Goal: Obtain resource: Download file/media

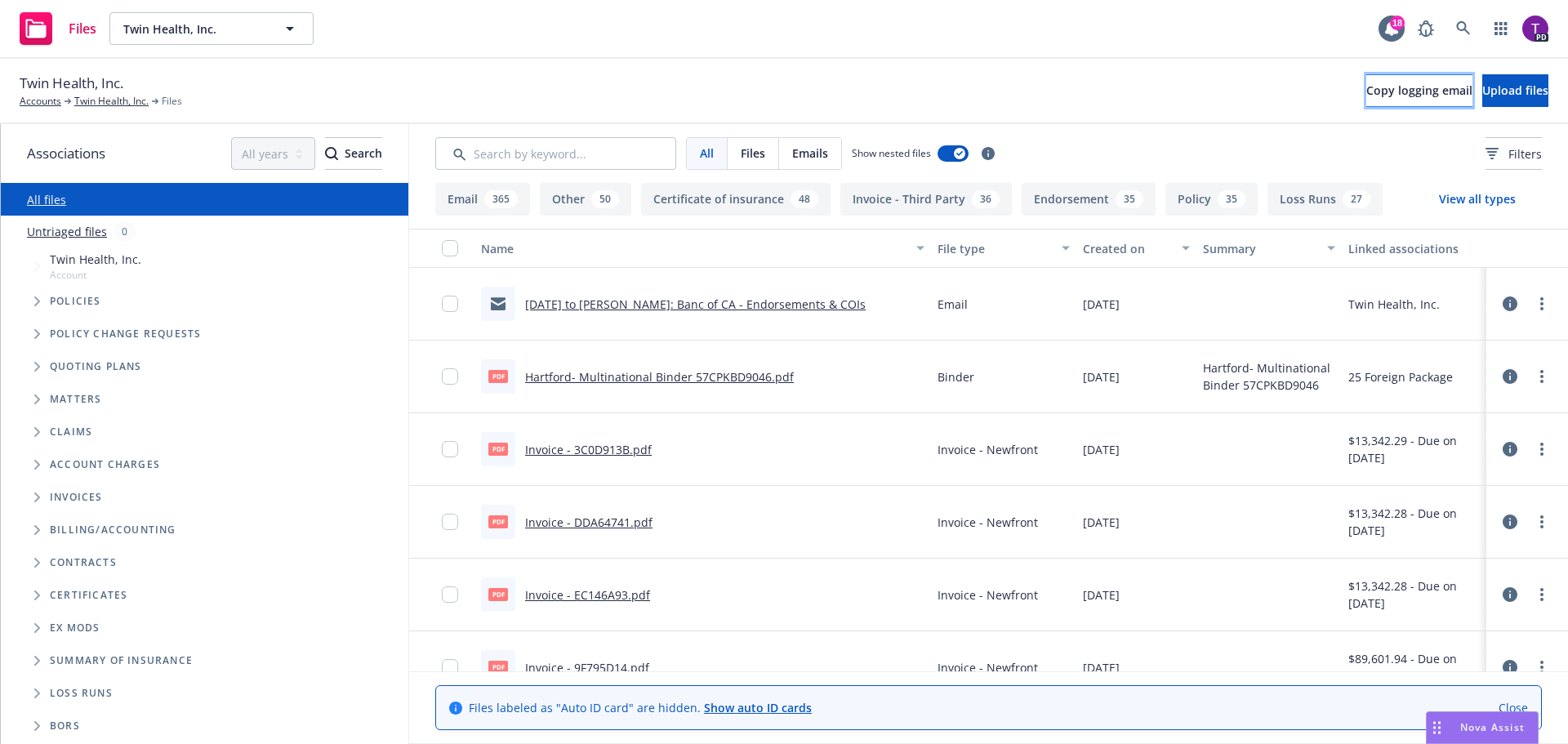
click at [1367, 87] on span "Copy logging email" at bounding box center [1420, 90] width 106 height 16
click at [112, 106] on link "Twin Health, Inc." at bounding box center [111, 101] width 74 height 15
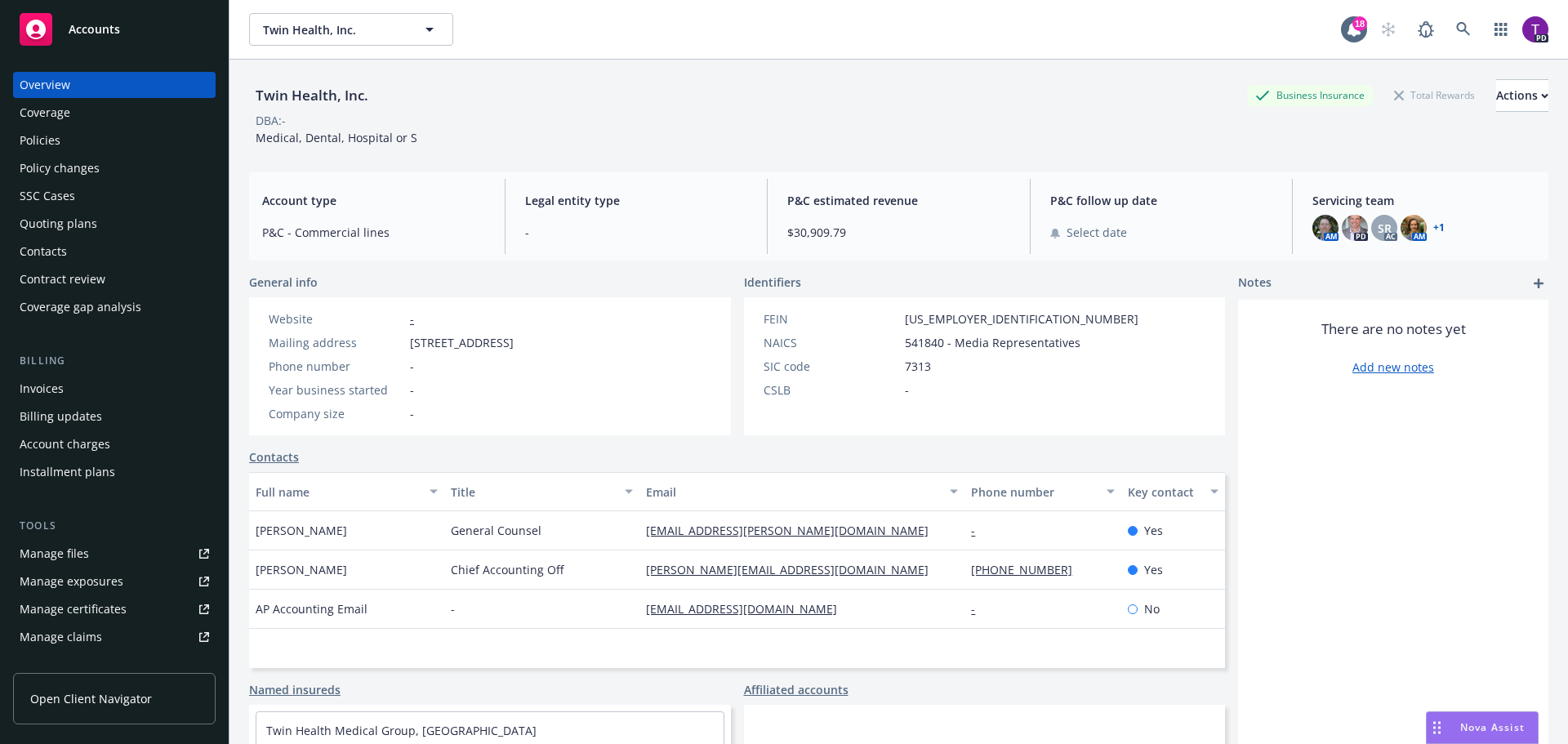
click at [66, 143] on div "Policies" at bounding box center [115, 140] width 190 height 26
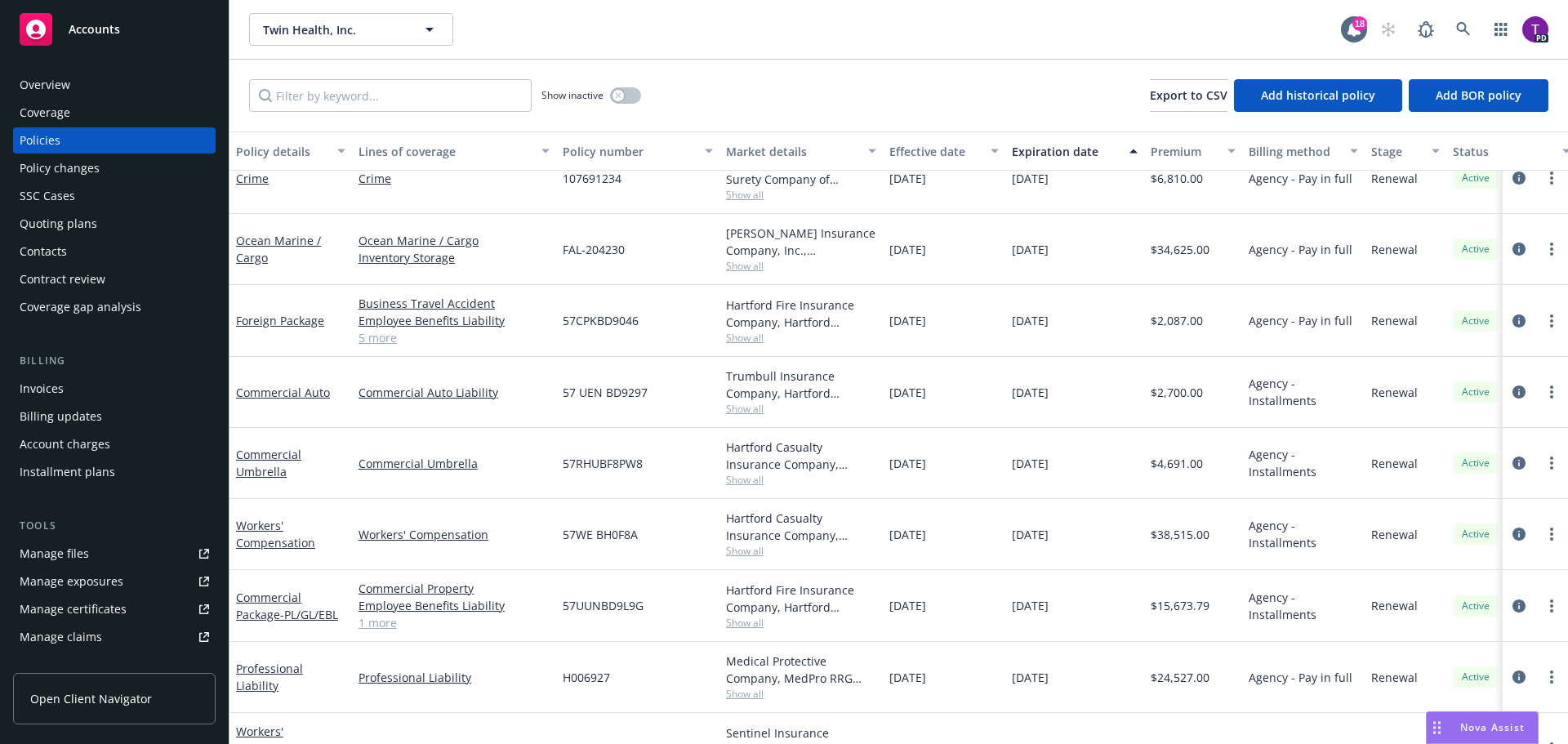
scroll to position [211, 0]
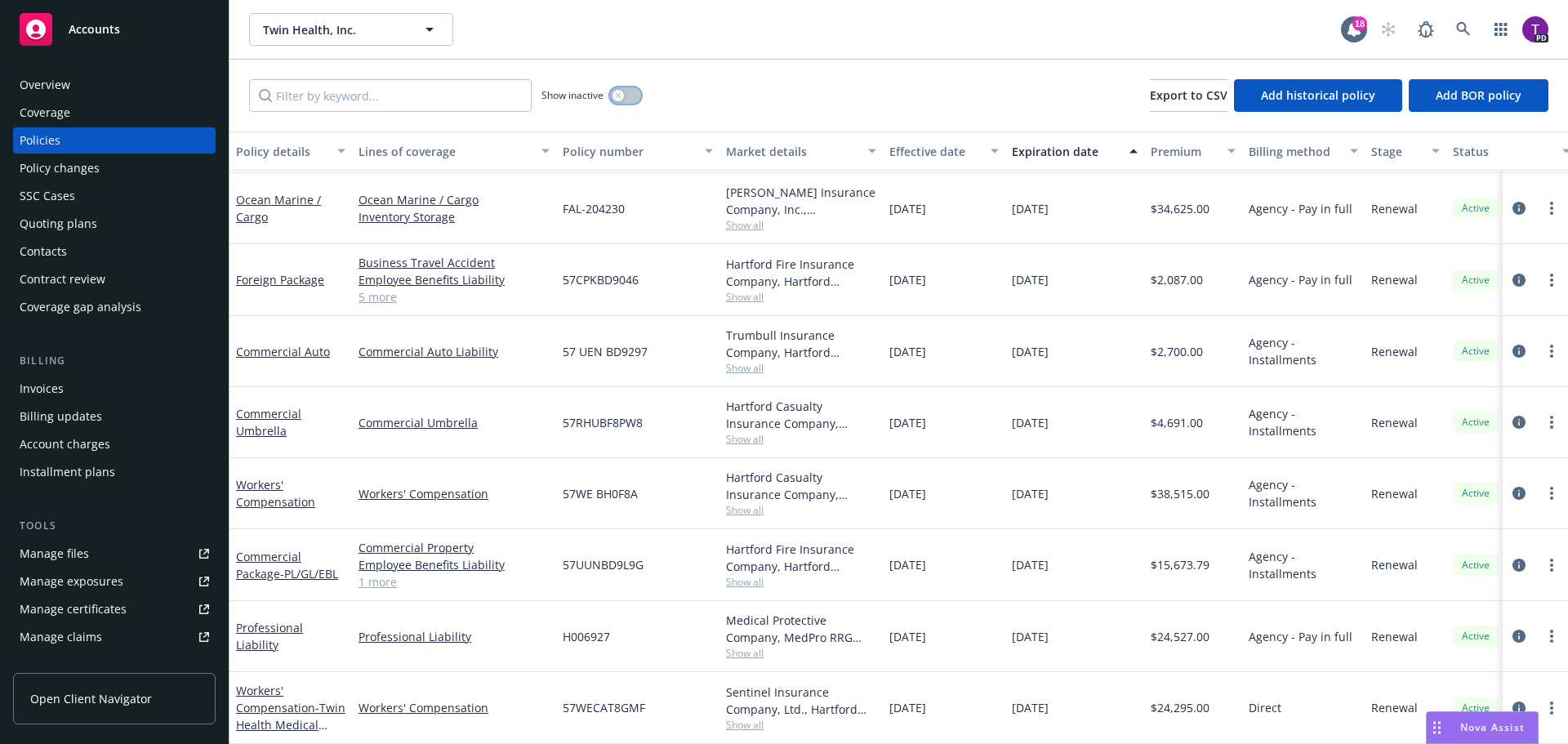
click at [618, 100] on div "button" at bounding box center [619, 96] width 12 height 12
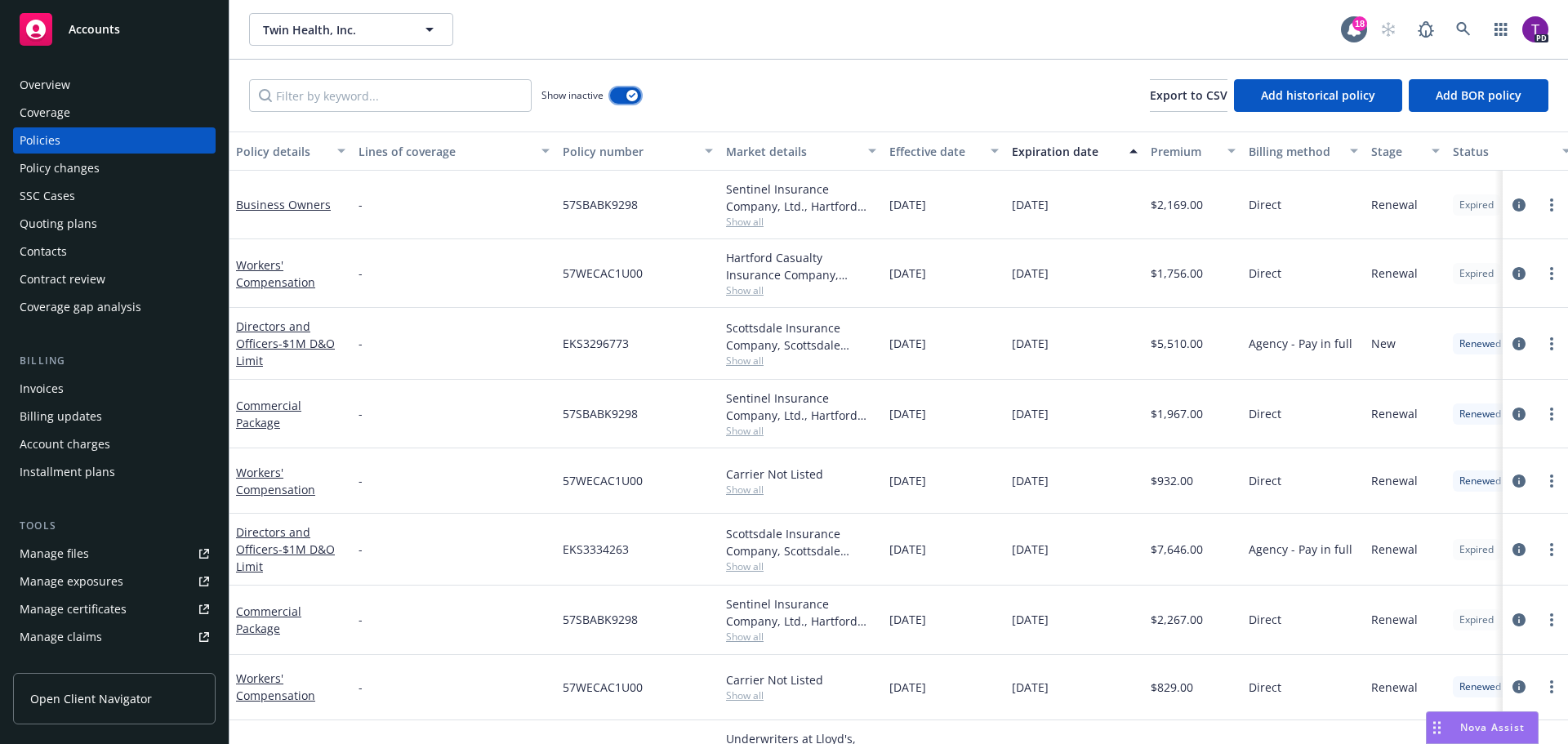
click at [629, 97] on div "button" at bounding box center [633, 96] width 12 height 12
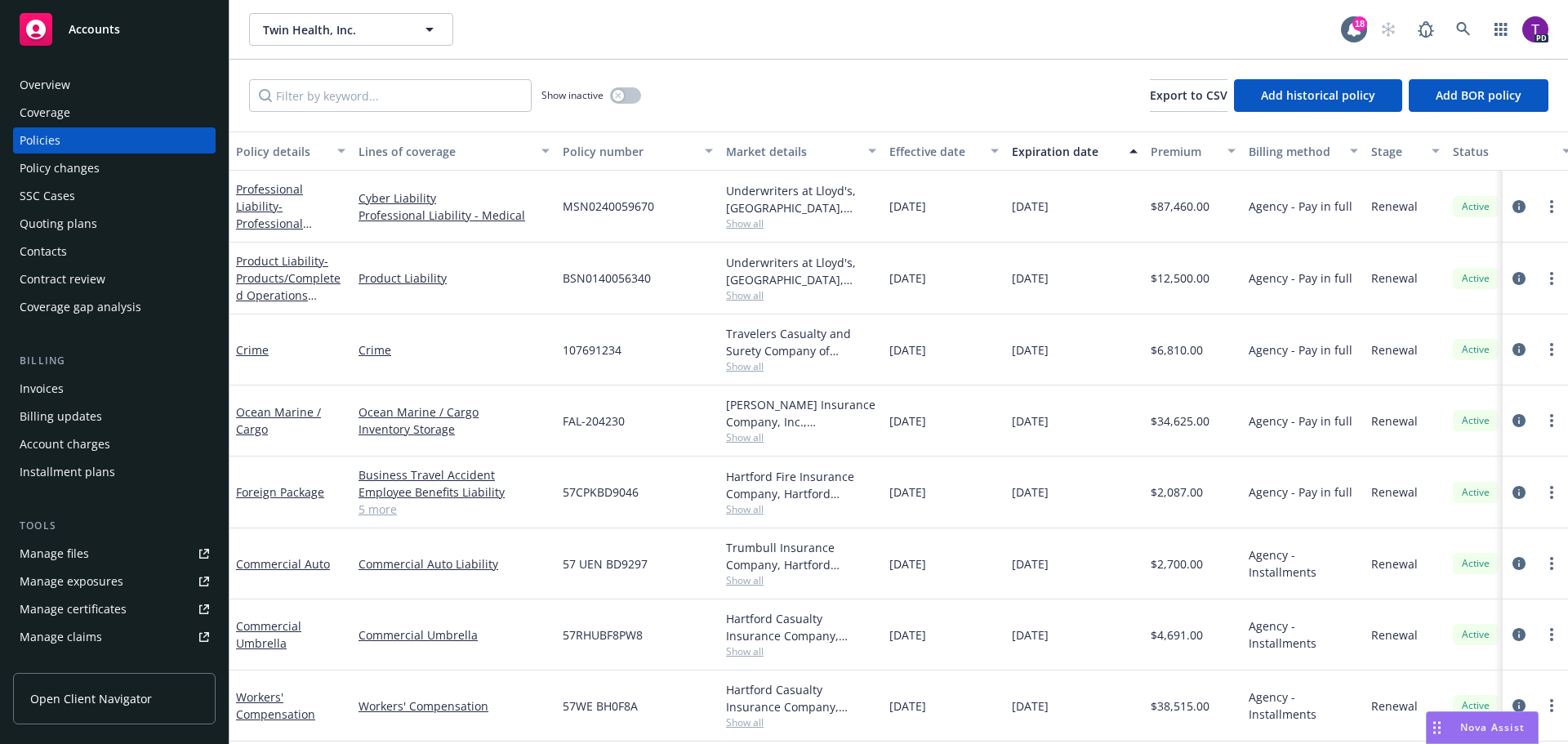
click at [92, 555] on link "Manage files" at bounding box center [115, 554] width 203 height 26
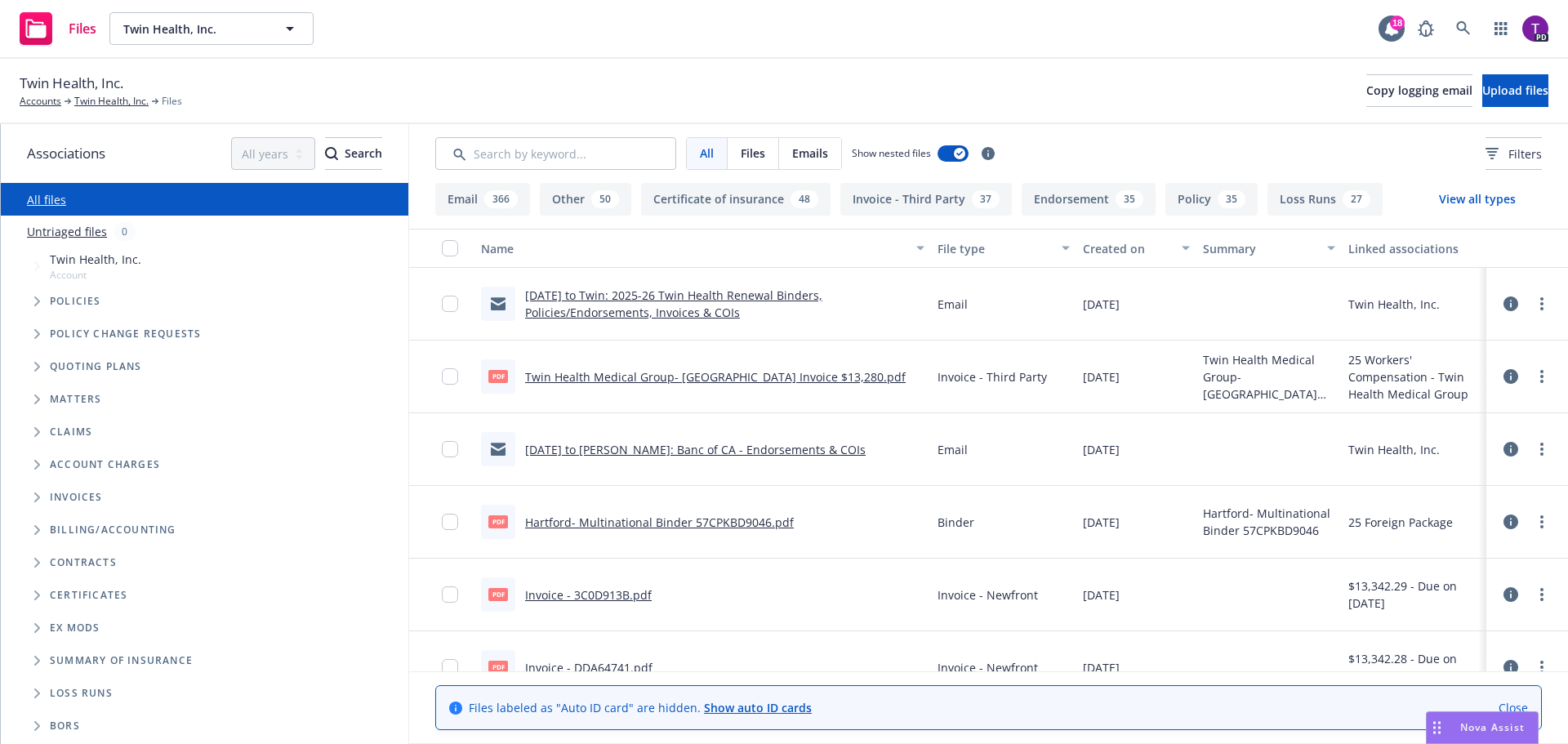
click at [37, 661] on icon "Folder Tree Example" at bounding box center [38, 661] width 7 height 10
click at [68, 722] on link "2024" at bounding box center [63, 723] width 26 height 17
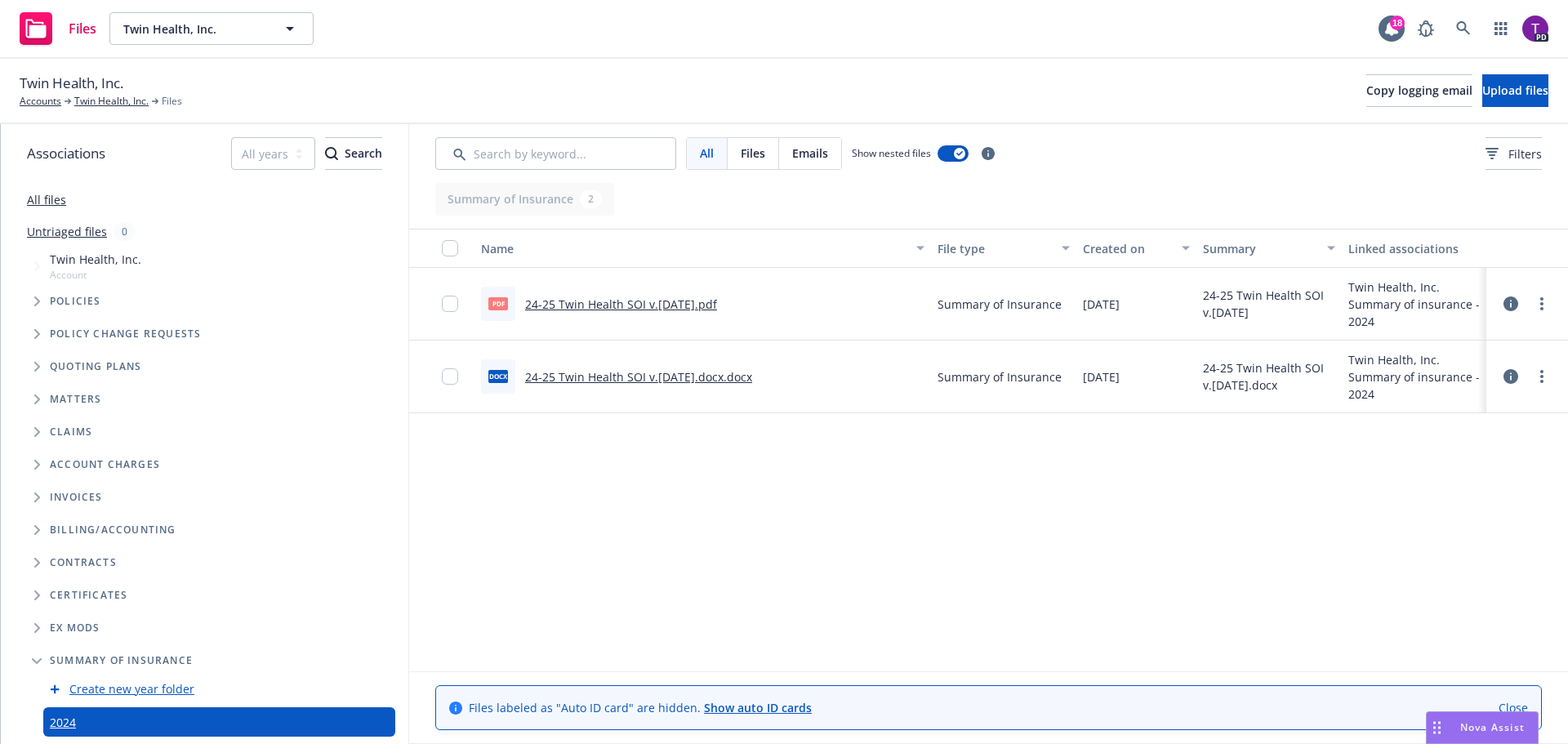
click at [610, 303] on link "24-25 Twin Health SOI v.9.16.24.pdf" at bounding box center [621, 304] width 192 height 16
